Goal: Find contact information: Find contact information

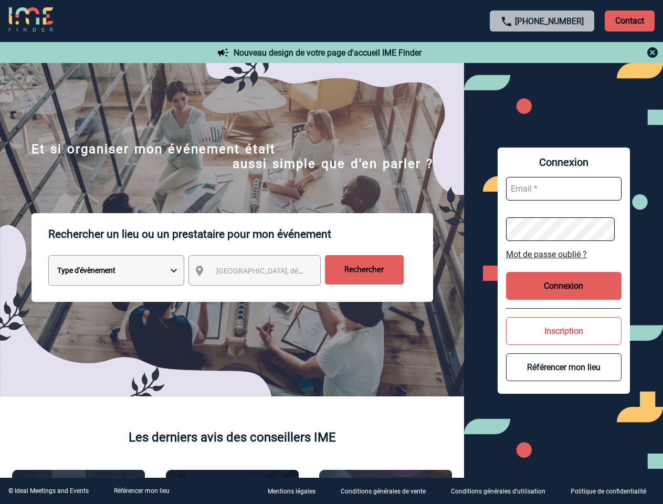
click at [331, 252] on p "Rechercher un lieu ou un prestataire pour mon événement" at bounding box center [240, 234] width 385 height 42
click at [630, 20] on p "Contact" at bounding box center [630, 21] width 50 height 21
click at [543, 53] on body "[PHONE_NUMBER] Contact Contact Nouveau design de votre page d'accueil IME Finde…" at bounding box center [331, 252] width 663 height 504
click at [264, 273] on div at bounding box center [318, 242] width 636 height 484
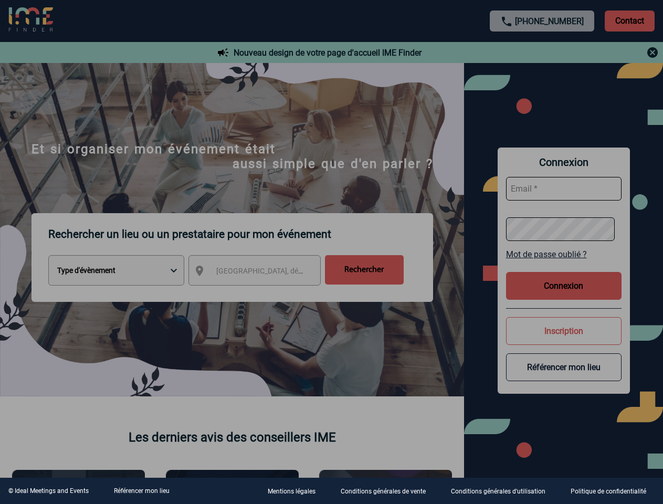
click at [564, 254] on div at bounding box center [331, 252] width 663 height 504
click at [564, 286] on div at bounding box center [331, 252] width 663 height 504
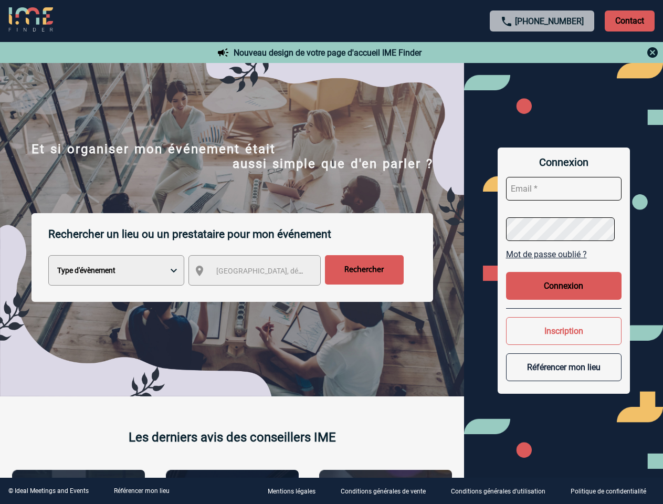
click at [564, 331] on div at bounding box center [331, 252] width 663 height 504
click at [564, 367] on button "Référencer mon lieu" at bounding box center [564, 368] width 116 height 28
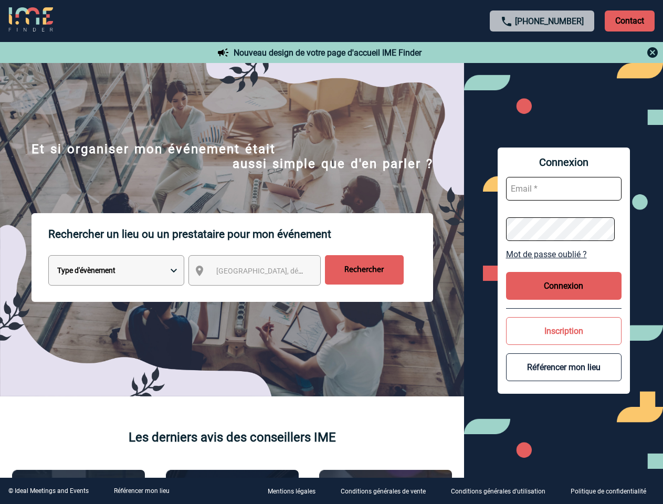
click at [141, 491] on link "Référencer mon lieu" at bounding box center [142, 490] width 56 height 7
